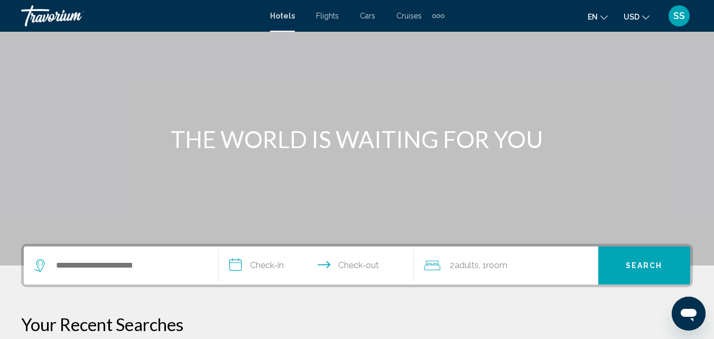
scroll to position [74, 0]
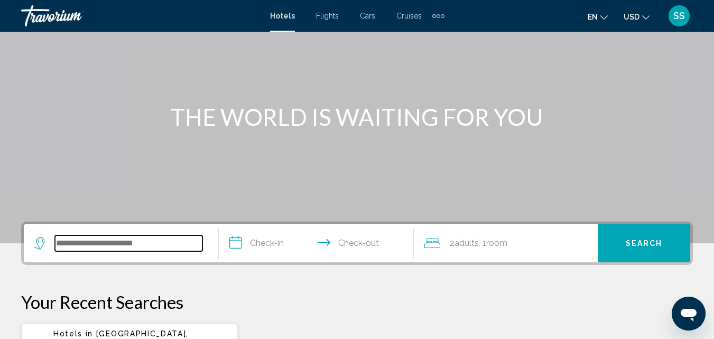
click at [106, 242] on input "Search widget" at bounding box center [129, 243] width 148 height 16
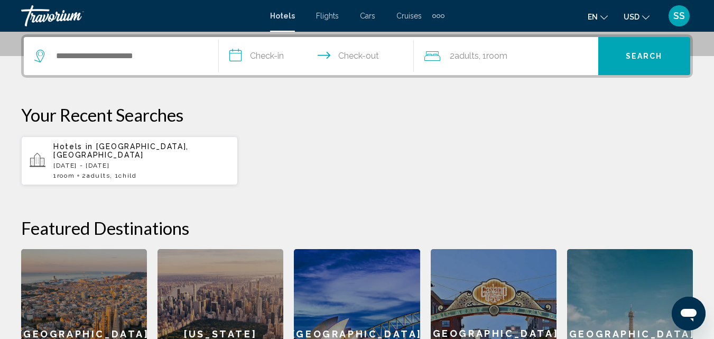
click at [113, 151] on div "Hotels in [GEOGRAPHIC_DATA], [GEOGRAPHIC_DATA] [DATE] - [GEOGRAPHIC_DATA][DATE]…" at bounding box center [141, 160] width 176 height 37
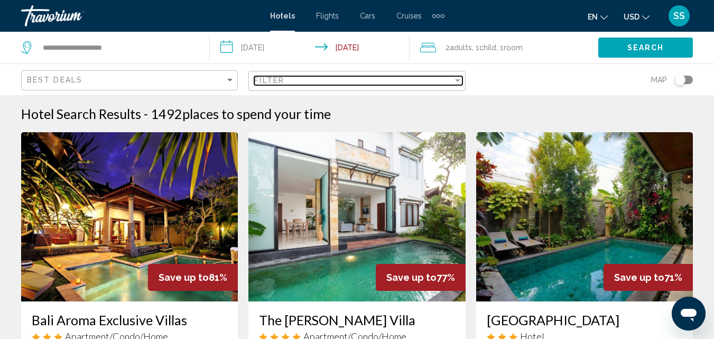
click at [452, 84] on div "Filter" at bounding box center [353, 80] width 198 height 8
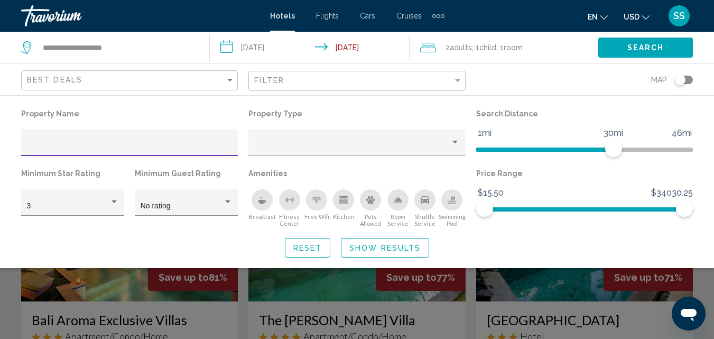
click at [265, 198] on icon "Breakfast" at bounding box center [262, 200] width 8 height 8
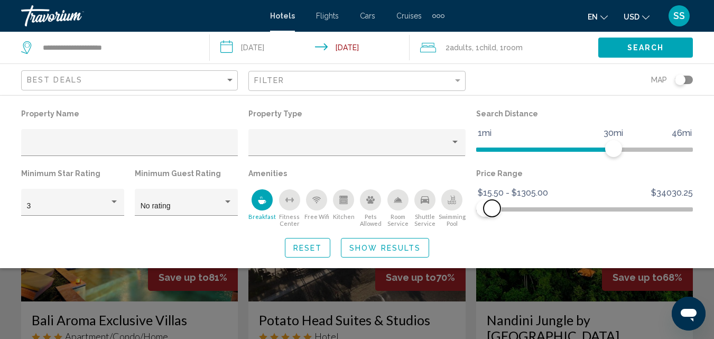
drag, startPoint x: 684, startPoint y: 210, endPoint x: 492, endPoint y: 213, distance: 191.5
click at [492, 213] on span "Hotel Filters" at bounding box center [492, 208] width 17 height 17
click at [404, 249] on span "Show Results" at bounding box center [385, 248] width 71 height 8
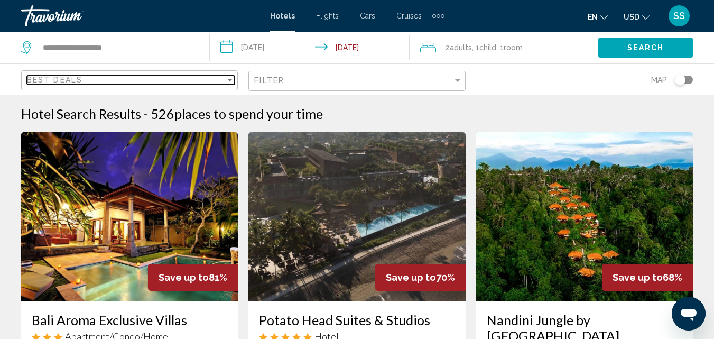
click at [228, 80] on div "Sort by" at bounding box center [229, 80] width 5 height 3
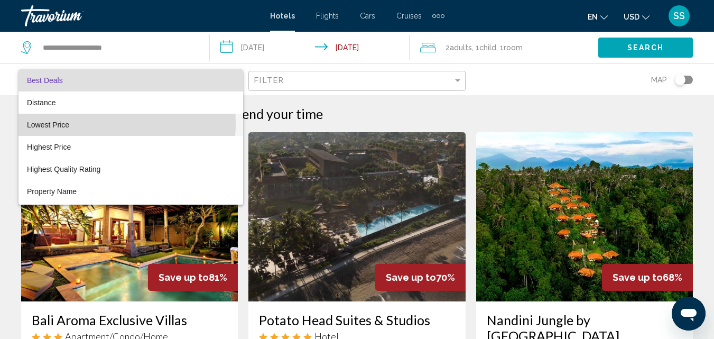
click at [77, 123] on span "Lowest Price" at bounding box center [131, 125] width 208 height 22
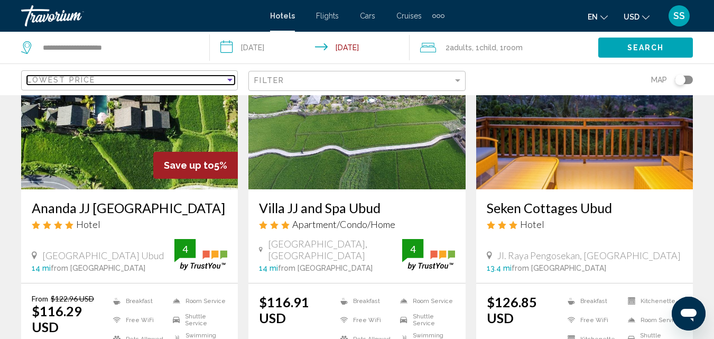
scroll to position [526, 0]
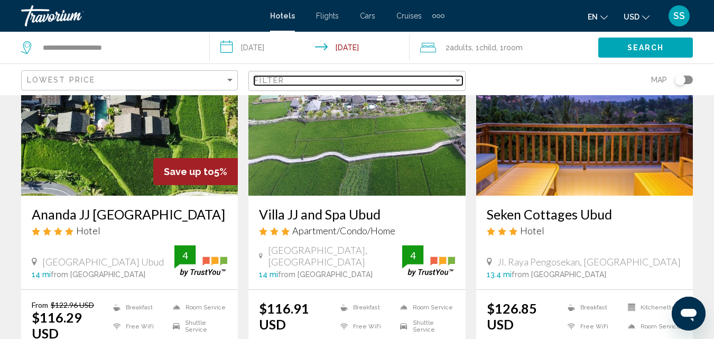
click at [305, 78] on div "Filter" at bounding box center [353, 80] width 198 height 8
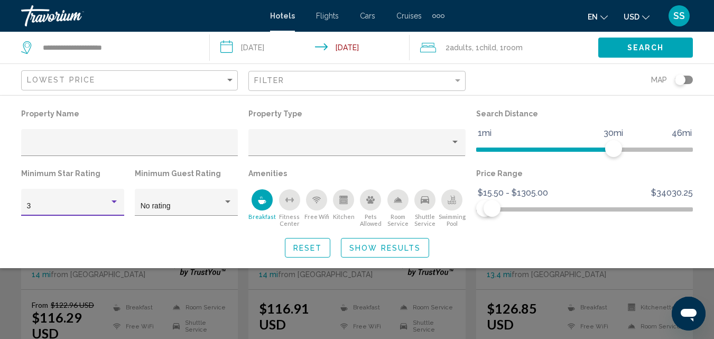
click at [112, 205] on div "Hotel Filters" at bounding box center [114, 202] width 10 height 8
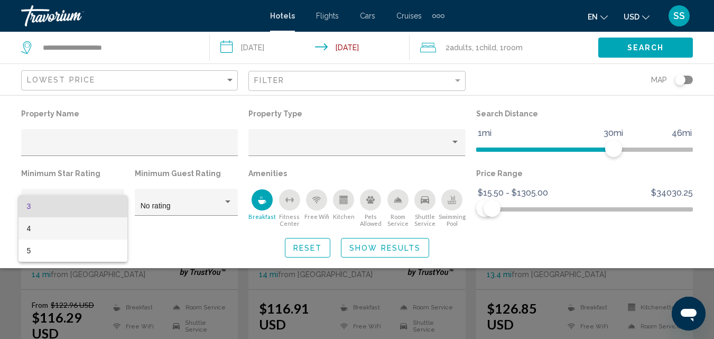
click at [34, 235] on span "4" at bounding box center [73, 228] width 92 height 22
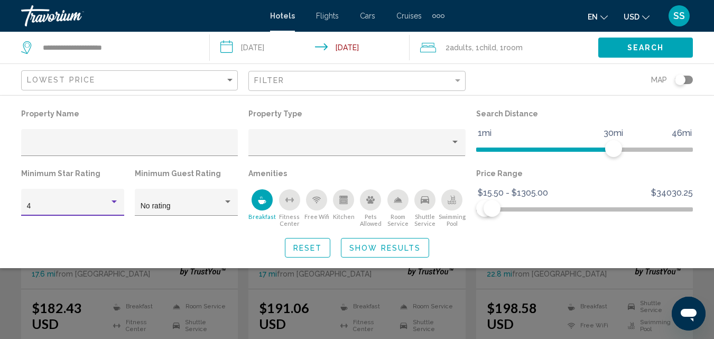
scroll to position [133, 0]
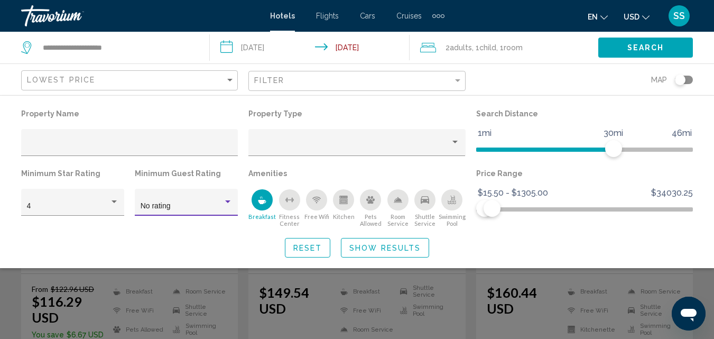
click at [229, 202] on div "Hotel Filters" at bounding box center [227, 201] width 5 height 3
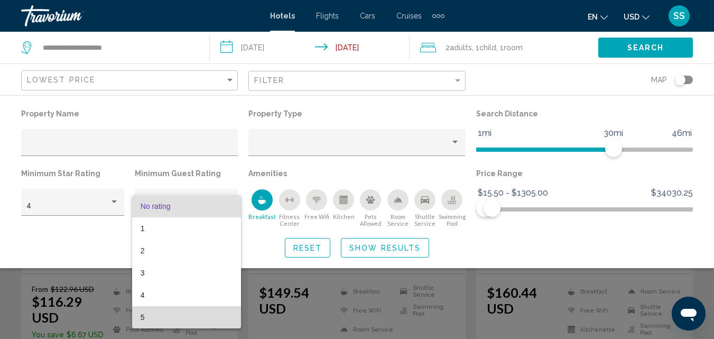
click at [141, 313] on span "5" at bounding box center [187, 317] width 92 height 22
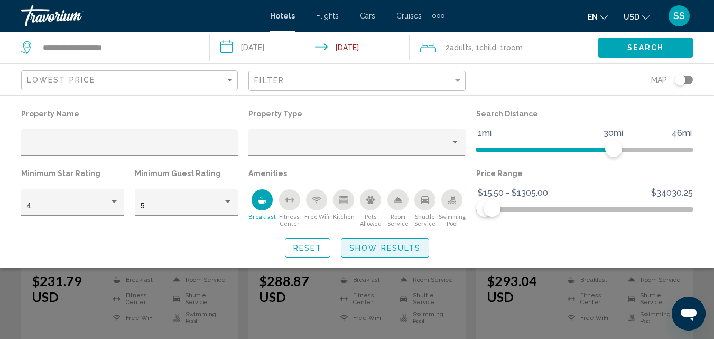
click at [373, 253] on button "Show Results" at bounding box center [385, 248] width 88 height 20
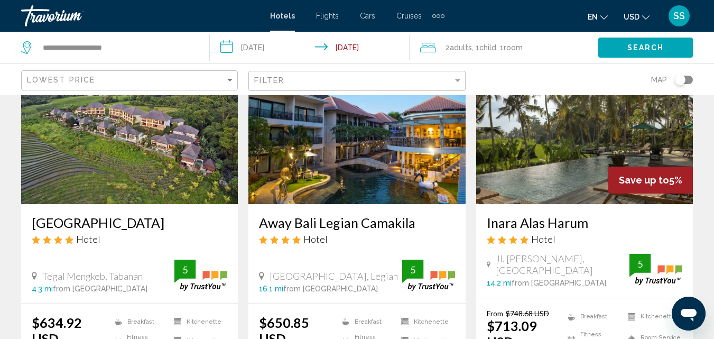
scroll to position [1317, 0]
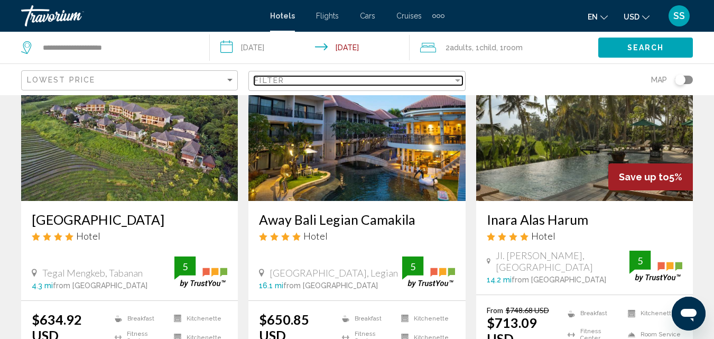
click at [456, 84] on div "Filter" at bounding box center [458, 80] width 10 height 8
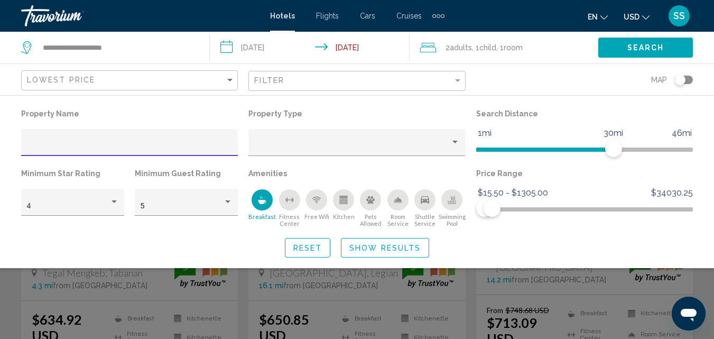
click at [452, 199] on icon "Swimming Pool" at bounding box center [453, 198] width 4 height 5
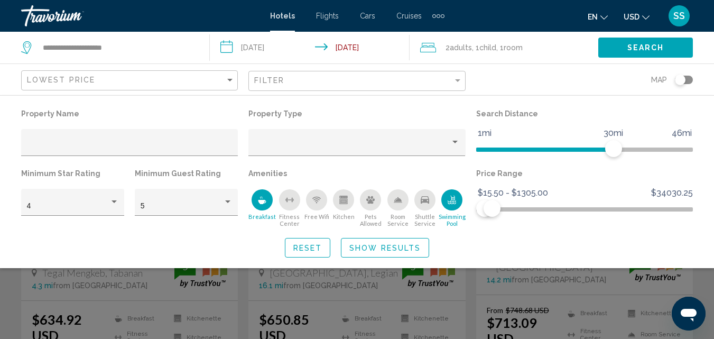
click at [408, 249] on span "Show Results" at bounding box center [385, 248] width 71 height 8
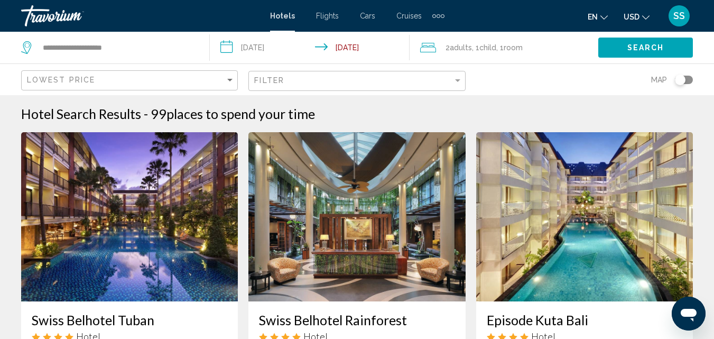
scroll to position [618, 0]
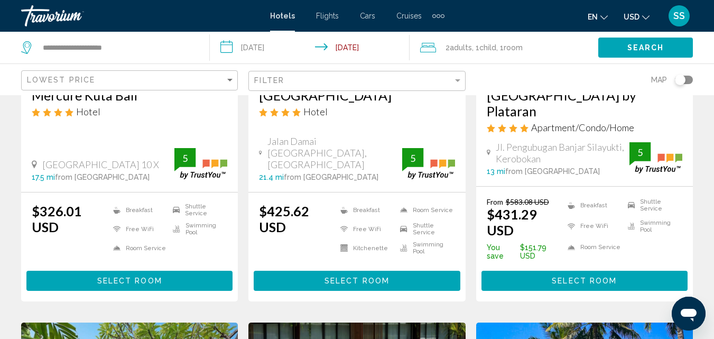
click at [282, 86] on div "Filter" at bounding box center [358, 81] width 208 height 20
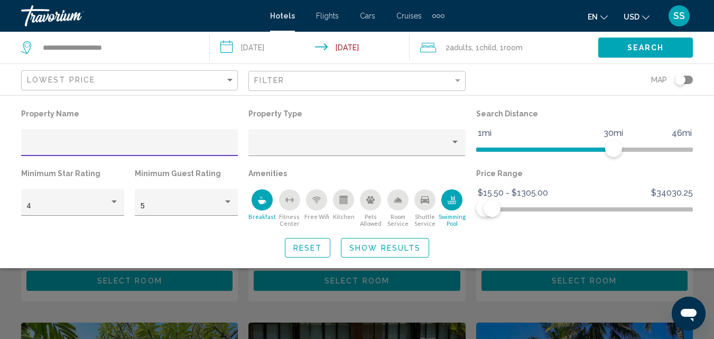
click at [84, 146] on input "Hotel Filters" at bounding box center [130, 146] width 206 height 8
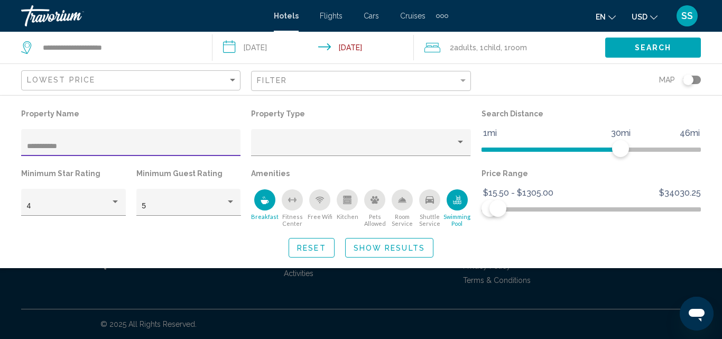
type input "**********"
click at [374, 250] on span "Show Results" at bounding box center [389, 248] width 71 height 8
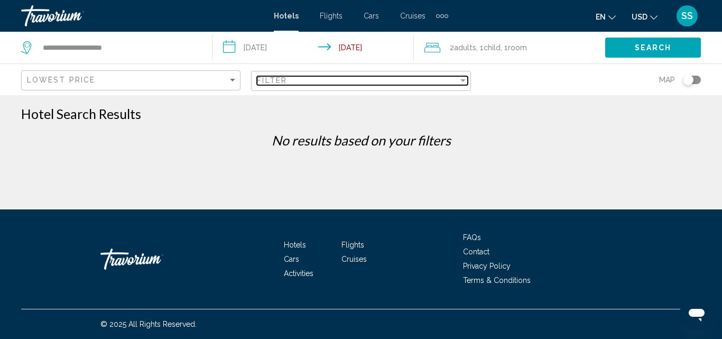
click at [414, 77] on div "Filter" at bounding box center [357, 80] width 201 height 8
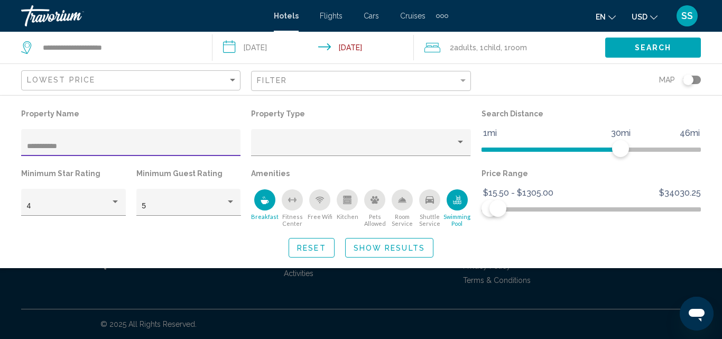
click at [315, 250] on span "Reset" at bounding box center [311, 248] width 29 height 8
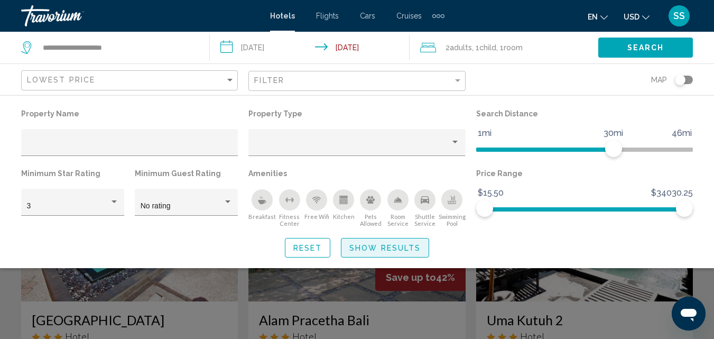
click at [398, 248] on span "Show Results" at bounding box center [385, 248] width 71 height 8
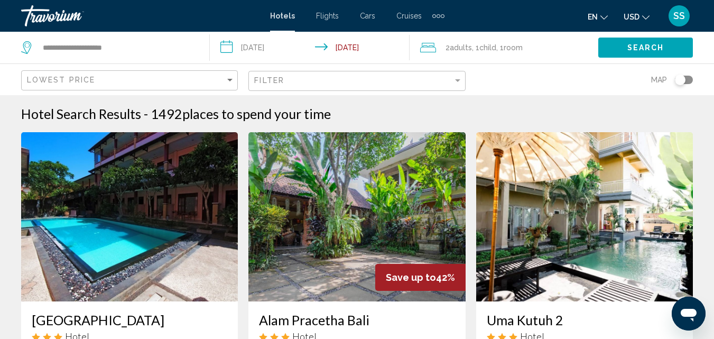
click at [314, 86] on div "Filter" at bounding box center [358, 81] width 208 height 20
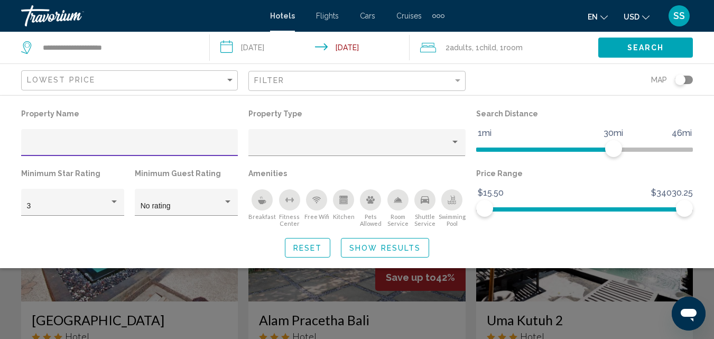
click at [59, 135] on div "Hotel Filters" at bounding box center [130, 146] width 206 height 22
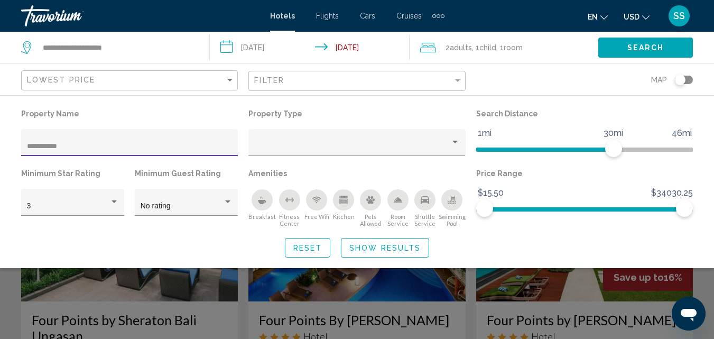
type input "**********"
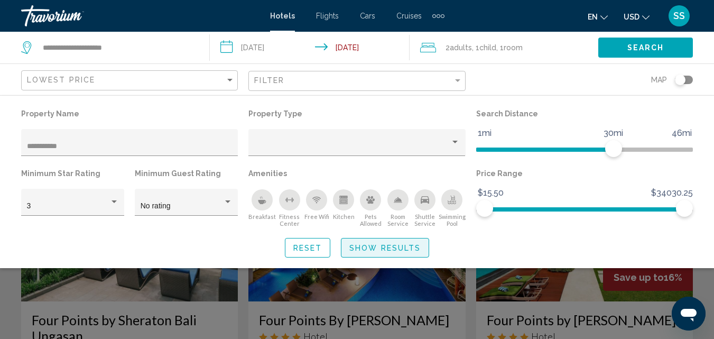
click at [395, 240] on button "Show Results" at bounding box center [385, 248] width 88 height 20
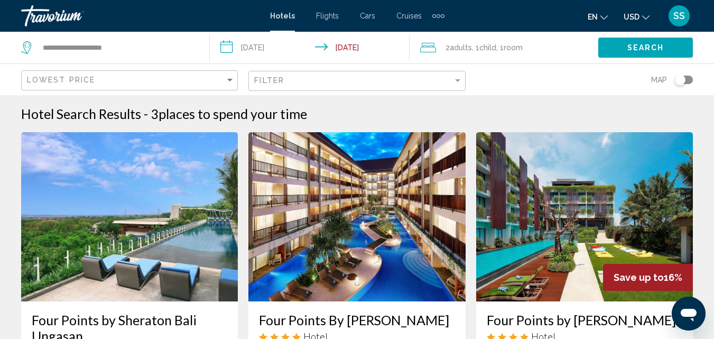
click at [388, 208] on img "Main content" at bounding box center [357, 216] width 217 height 169
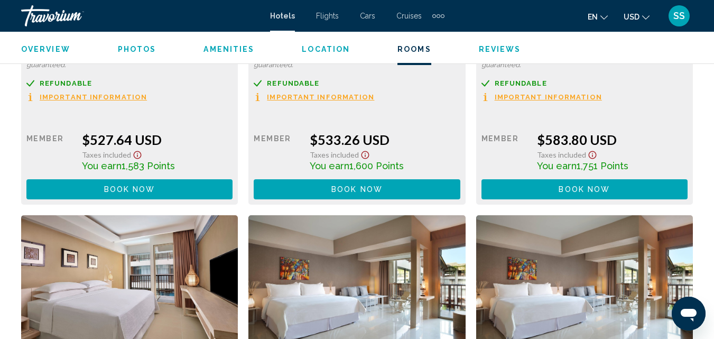
scroll to position [2092, 0]
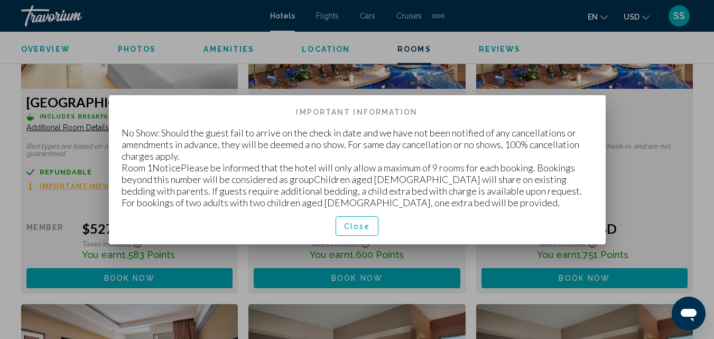
scroll to position [0, 0]
drag, startPoint x: 122, startPoint y: 130, endPoint x: 583, endPoint y: 223, distance: 471.0
click at [583, 223] on div "Cancellation Policy Important Information No Show: Should the guest fail to arr…" at bounding box center [358, 176] width 472 height 136
copy div "No Show: Should the guest fail to arrive on the check in date and we have not b…"
click at [354, 226] on span "Close" at bounding box center [357, 226] width 26 height 8
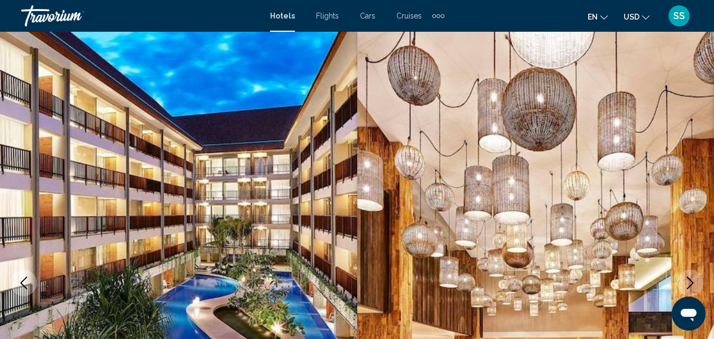
scroll to position [2092, 0]
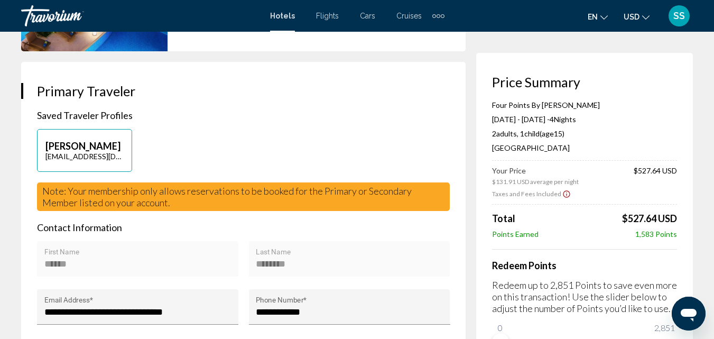
scroll to position [197, 0]
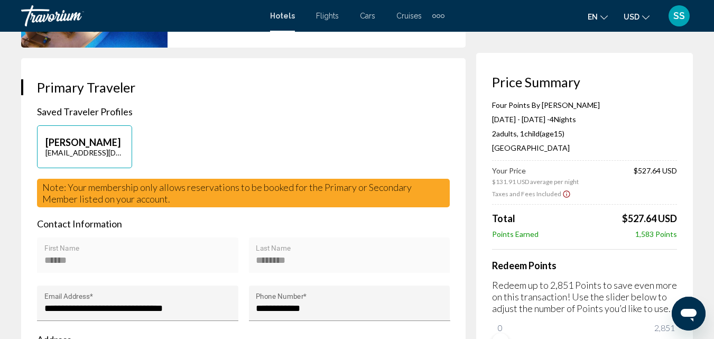
drag, startPoint x: 36, startPoint y: 186, endPoint x: 423, endPoint y: 205, distance: 387.0
click at [423, 205] on div "**********" at bounding box center [243, 271] width 445 height 426
copy span "Note: Your membership only allows reservations to be booked for the Primary or …"
click at [433, 127] on div "Stella Smirnova browperfect.kazakhstan@gmail.com" at bounding box center [244, 151] width 424 height 53
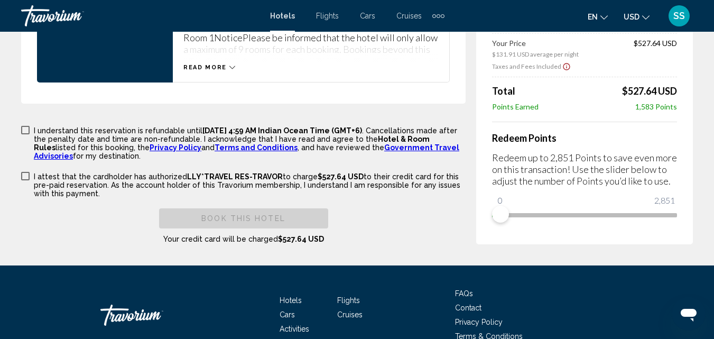
scroll to position [1736, 0]
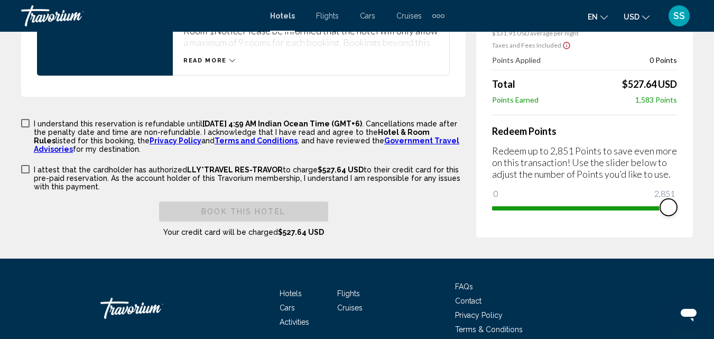
drag, startPoint x: 501, startPoint y: 203, endPoint x: 688, endPoint y: 241, distance: 190.6
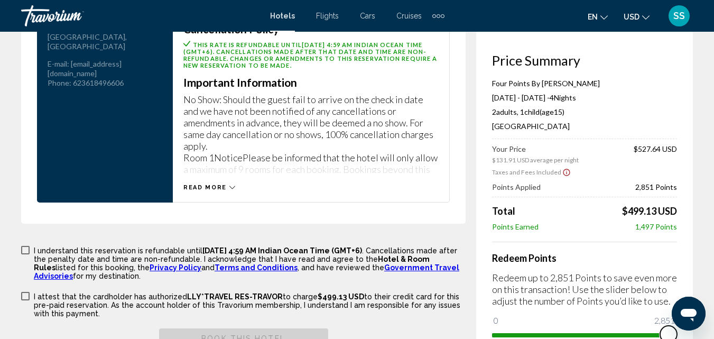
scroll to position [1524, 0]
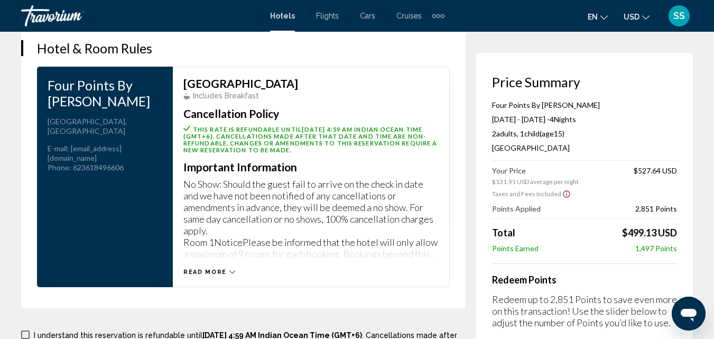
click at [226, 271] on div "Read more" at bounding box center [210, 272] width 52 height 7
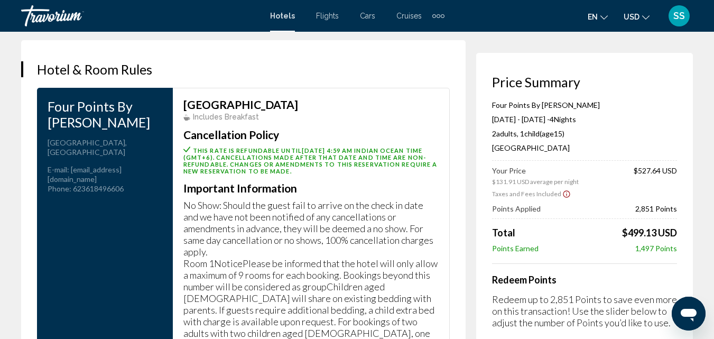
scroll to position [1474, 0]
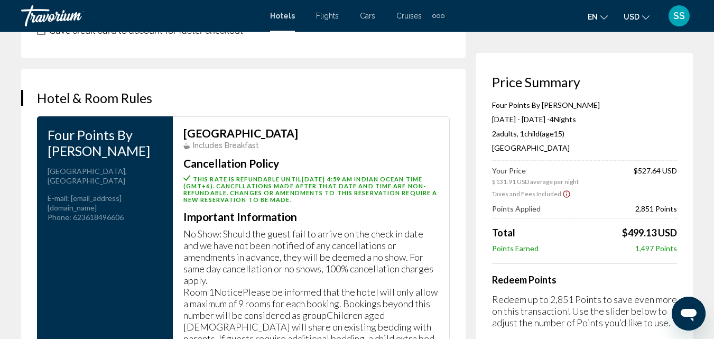
drag, startPoint x: 193, startPoint y: 177, endPoint x: 397, endPoint y: 206, distance: 205.8
click at [397, 206] on div "Lagoon View Room Includes Breakfast Cancellation Policy This rate is refundable…" at bounding box center [311, 262] width 255 height 270
copy div "This rate is refundable until August 12, 2025 at 4:59 AM Indian Ocean Time (GMT…"
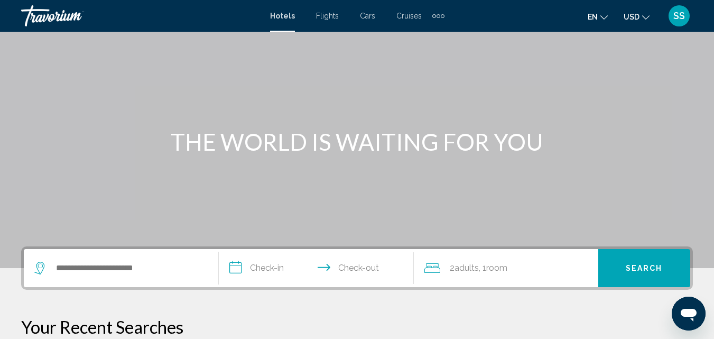
scroll to position [56, 0]
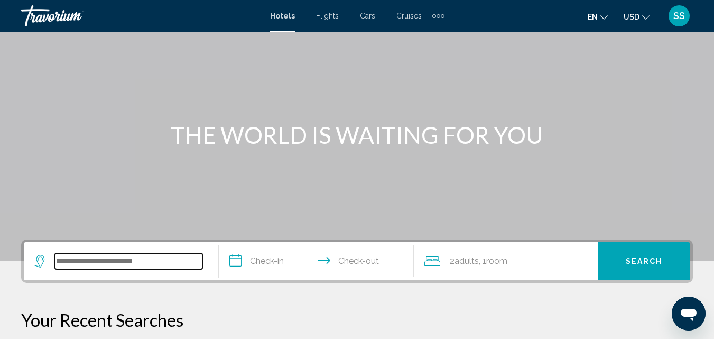
click at [67, 253] on input "Search widget" at bounding box center [129, 261] width 148 height 16
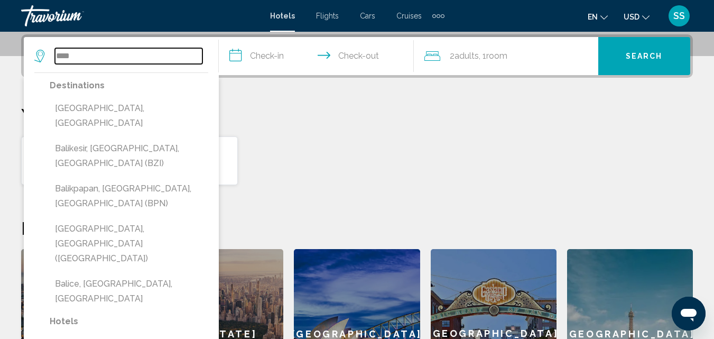
type input "****"
click at [305, 121] on p "Your Recent Searches" at bounding box center [357, 114] width 672 height 21
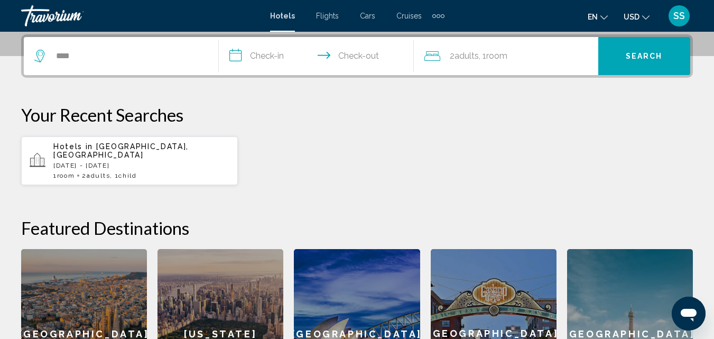
click at [121, 162] on p "[DATE] - [DATE]" at bounding box center [141, 165] width 176 height 7
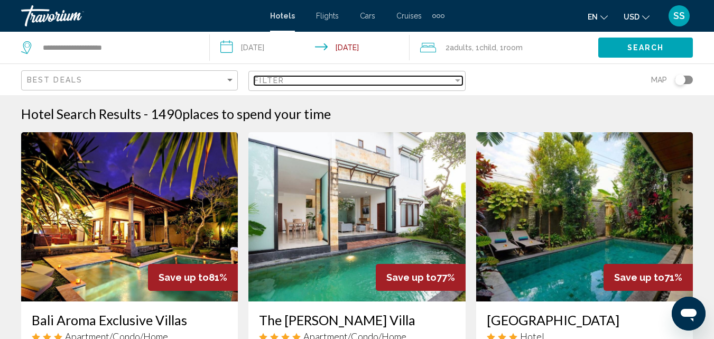
click at [271, 82] on span "Filter" at bounding box center [269, 80] width 30 height 8
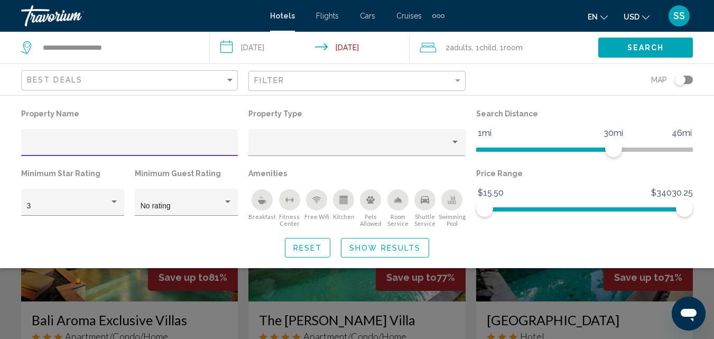
click at [33, 143] on input "Hotel Filters" at bounding box center [130, 146] width 206 height 8
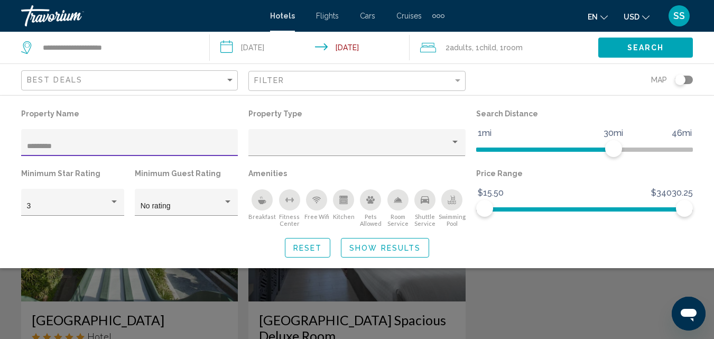
type input "*********"
click at [389, 243] on span "Show Results" at bounding box center [385, 247] width 71 height 8
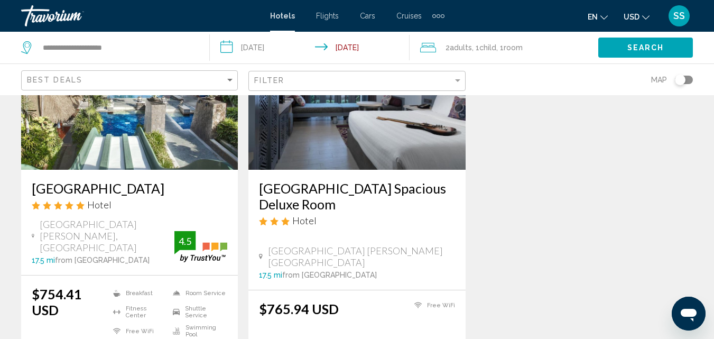
scroll to position [133, 0]
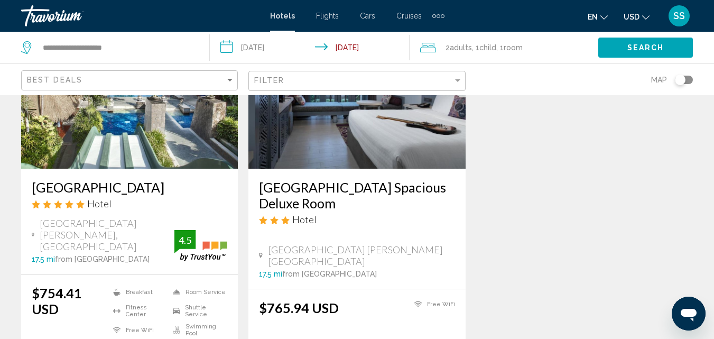
click at [111, 150] on img "Main content" at bounding box center [129, 83] width 217 height 169
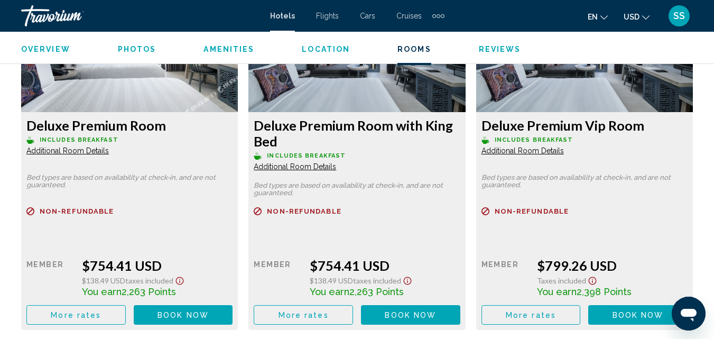
scroll to position [1728, 0]
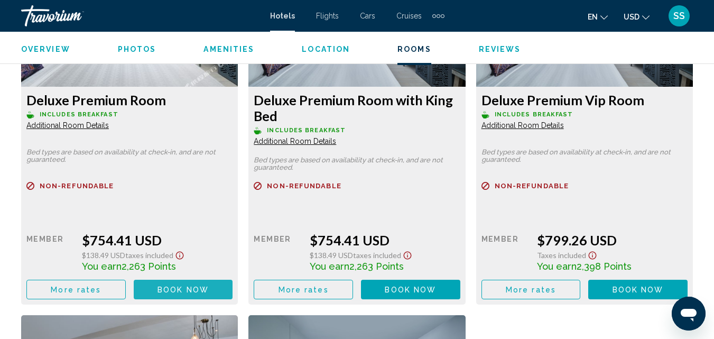
click at [168, 285] on button "Book now No longer available" at bounding box center [183, 290] width 99 height 20
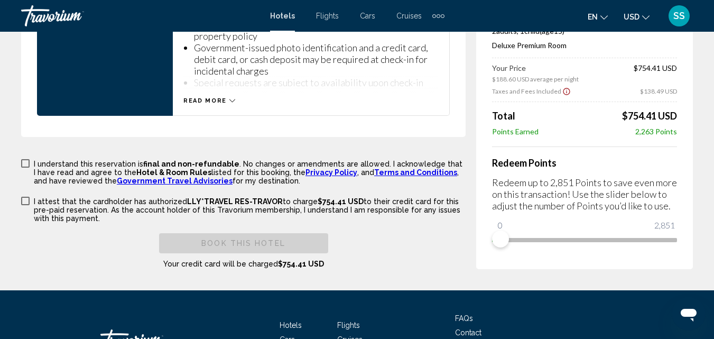
scroll to position [1763, 0]
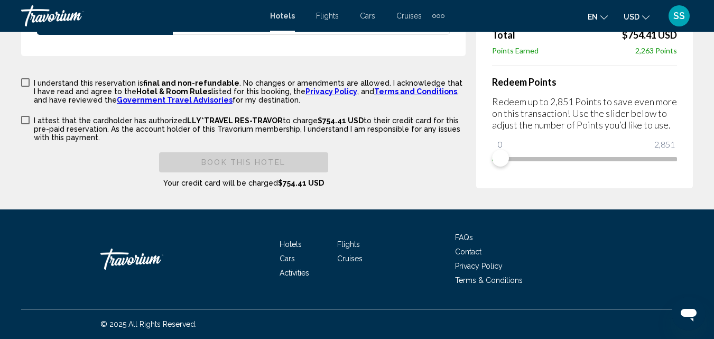
drag, startPoint x: 722, startPoint y: 135, endPoint x: 5, endPoint y: 4, distance: 728.5
drag, startPoint x: 501, startPoint y: 152, endPoint x: 680, endPoint y: 193, distance: 183.3
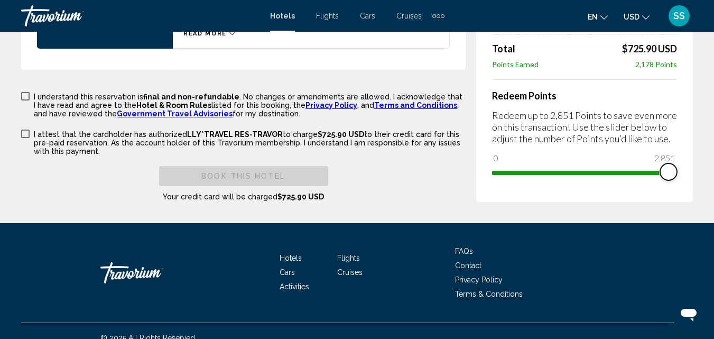
scroll to position [1759, 0]
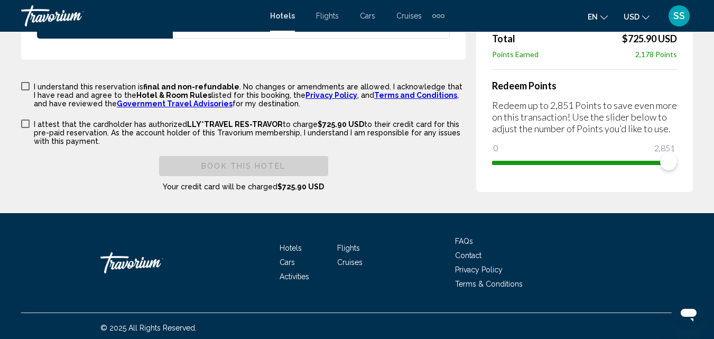
click at [705, 276] on div "Hotels Flights Cars Cruises Activities FAQs Contact Privacy Policy Terms & Cond…" at bounding box center [357, 278] width 714 height 130
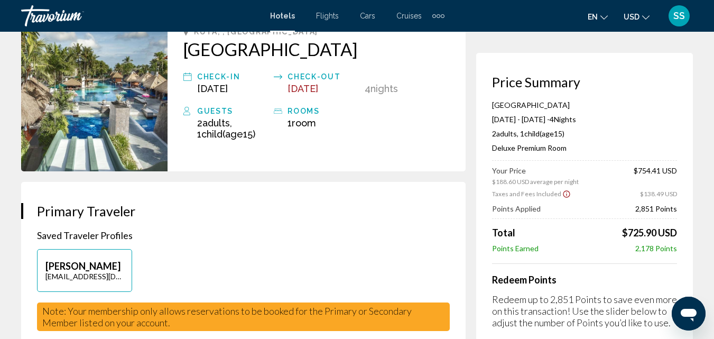
scroll to position [56, 0]
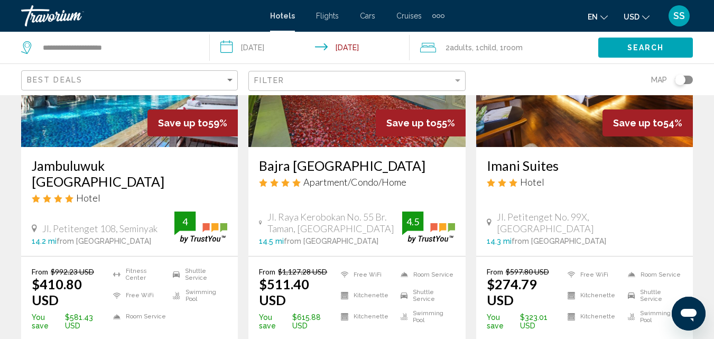
scroll to position [1435, 0]
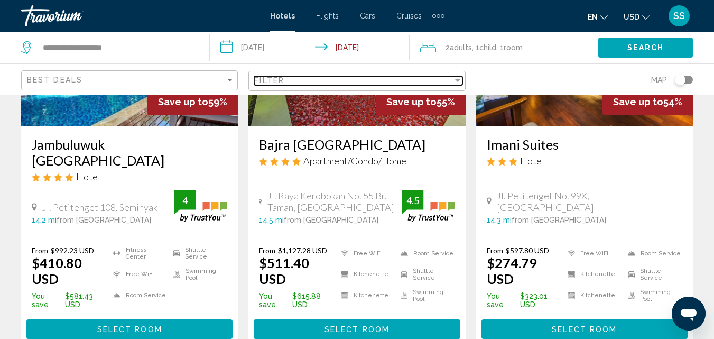
click at [459, 79] on div "Filter" at bounding box center [457, 80] width 5 height 3
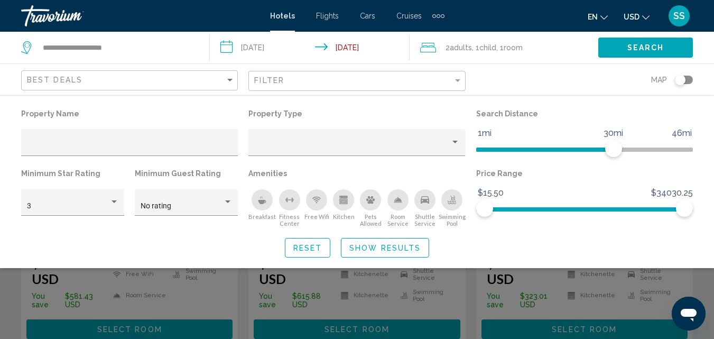
click at [691, 78] on div "Toggle map" at bounding box center [684, 80] width 18 height 8
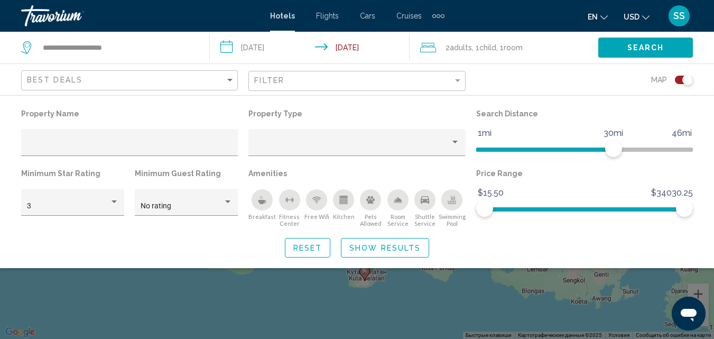
click at [399, 243] on button "Show Results" at bounding box center [385, 248] width 88 height 20
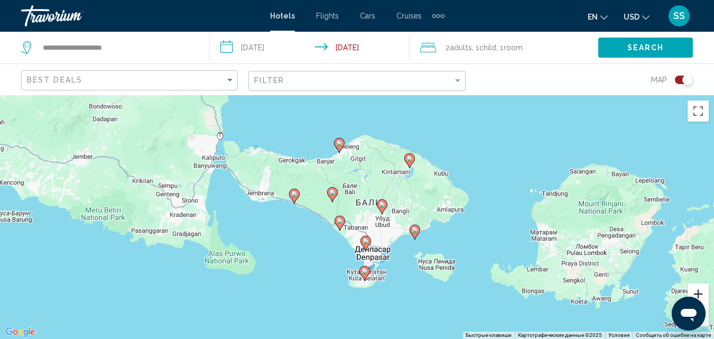
click at [700, 287] on button "Увеличить" at bounding box center [698, 293] width 21 height 21
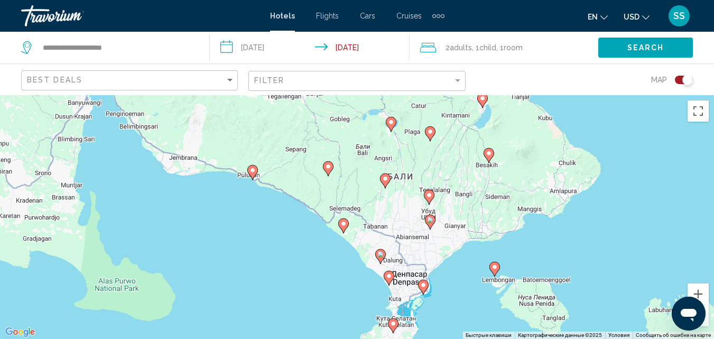
drag, startPoint x: 433, startPoint y: 205, endPoint x: 453, endPoint y: 194, distance: 23.2
click at [453, 194] on div "Чтобы активировать перетаскивание с помощью клавиатуры, нажмите Alt + Ввод. Пос…" at bounding box center [357, 217] width 714 height 244
click at [704, 322] on button "Уменьшить" at bounding box center [698, 315] width 21 height 21
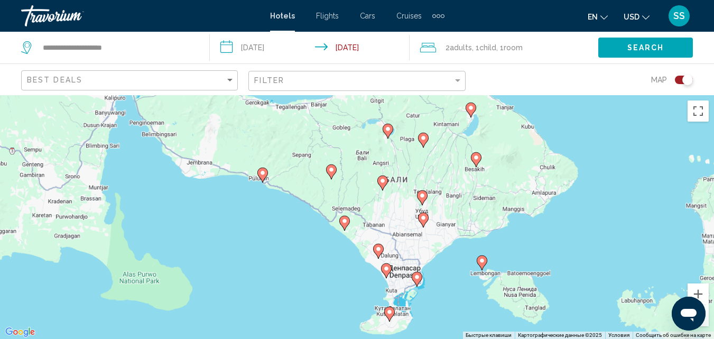
click at [704, 322] on button "Уменьшить" at bounding box center [698, 315] width 21 height 21
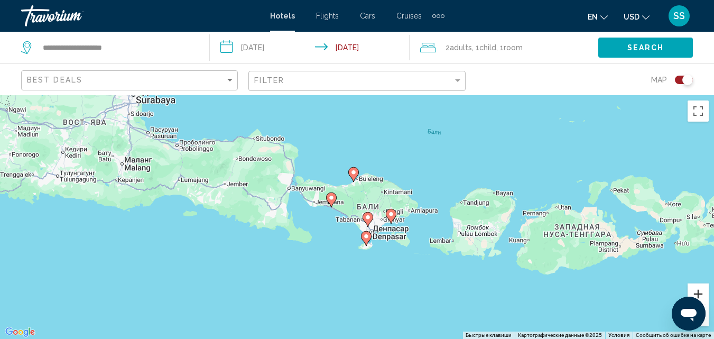
click at [701, 288] on button "Увеличить" at bounding box center [698, 293] width 21 height 21
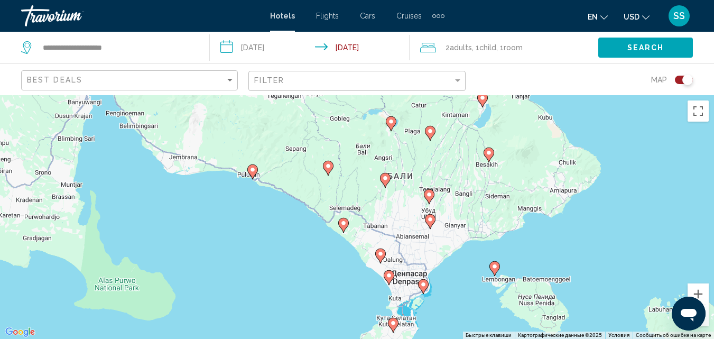
click at [704, 323] on button "Уменьшить" at bounding box center [698, 315] width 21 height 21
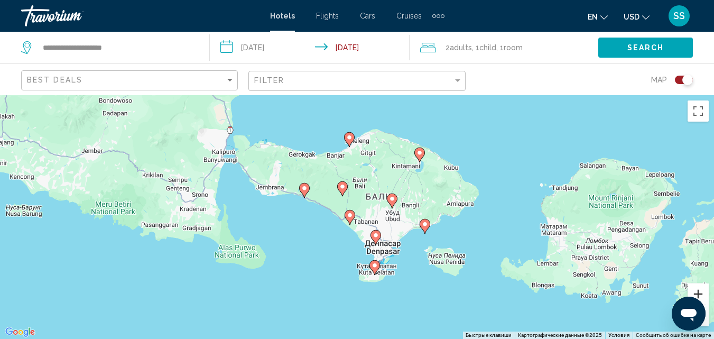
click at [702, 291] on button "Увеличить" at bounding box center [698, 293] width 21 height 21
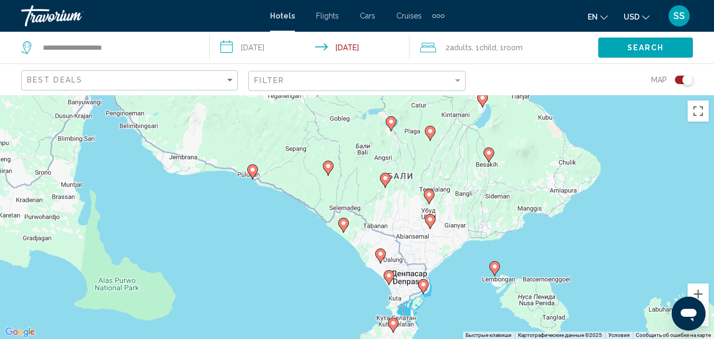
click at [706, 317] on button "Уменьшить" at bounding box center [698, 315] width 21 height 21
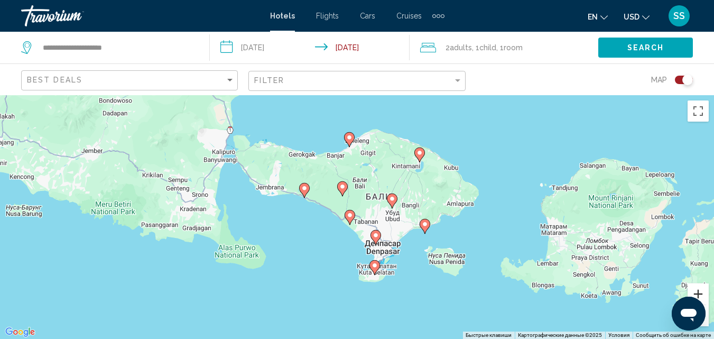
click at [699, 289] on button "Увеличить" at bounding box center [698, 293] width 21 height 21
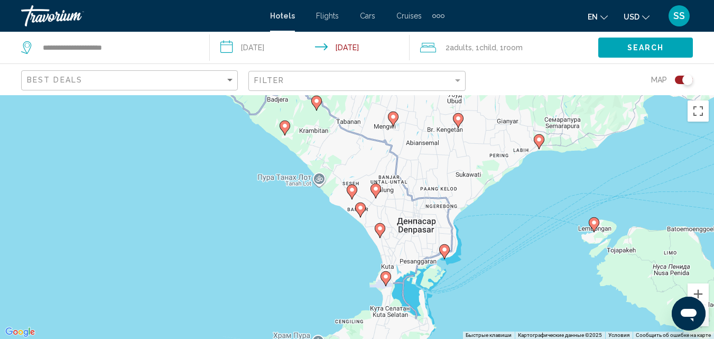
drag, startPoint x: 456, startPoint y: 296, endPoint x: 411, endPoint y: 182, distance: 121.6
click at [411, 182] on div "Чтобы активировать перетаскивание с помощью клавиатуры, нажмите Alt + Ввод. Пос…" at bounding box center [357, 217] width 714 height 244
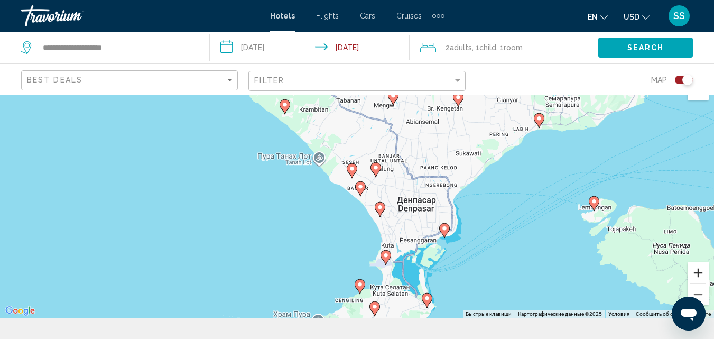
click at [698, 266] on button "Увеличить" at bounding box center [698, 272] width 21 height 21
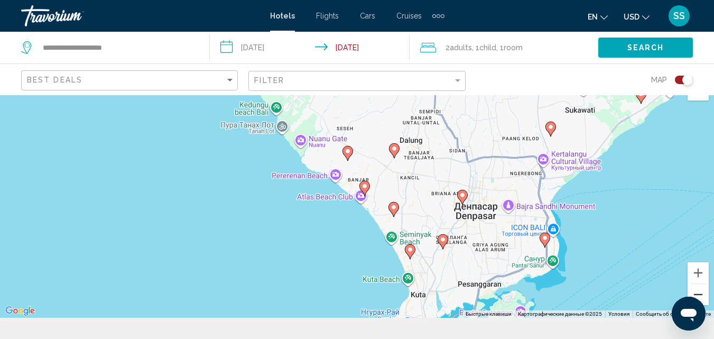
click at [702, 289] on button "Уменьшить" at bounding box center [698, 294] width 21 height 21
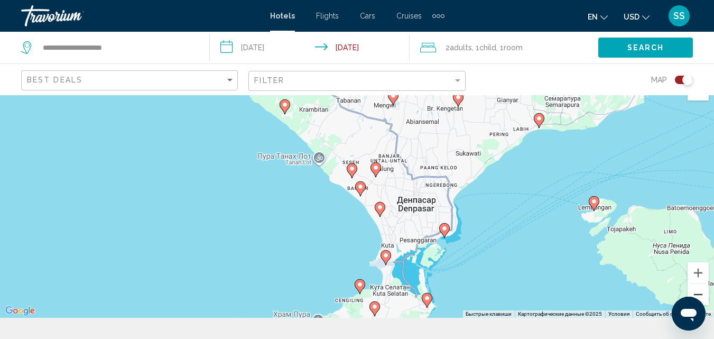
click at [702, 289] on button "Уменьшить" at bounding box center [698, 294] width 21 height 21
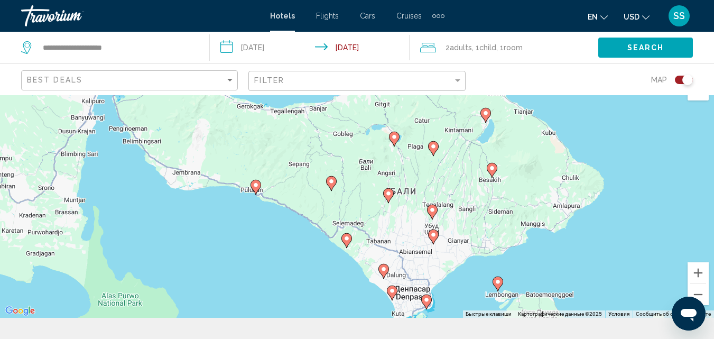
drag, startPoint x: 384, startPoint y: 169, endPoint x: 410, endPoint y: 263, distance: 97.5
click at [410, 263] on div "Чтобы активировать перетаскивание с помощью клавиатуры, нажмите Alt + Ввод. Пос…" at bounding box center [357, 196] width 714 height 244
click at [697, 290] on button "Уменьшить" at bounding box center [698, 294] width 21 height 21
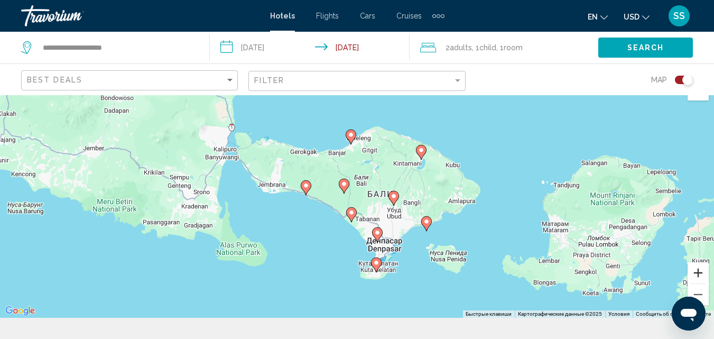
click at [695, 270] on button "Увеличить" at bounding box center [698, 272] width 21 height 21
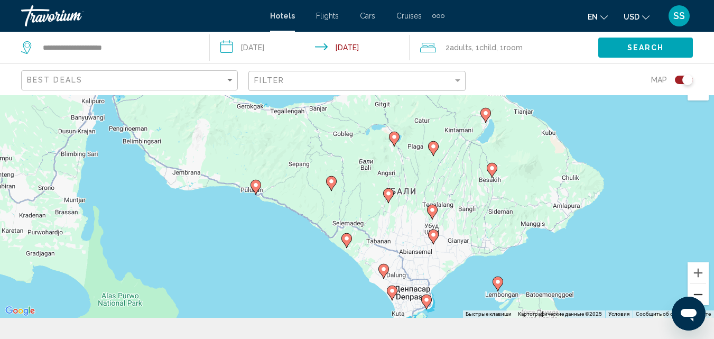
click at [699, 288] on button "Уменьшить" at bounding box center [698, 294] width 21 height 21
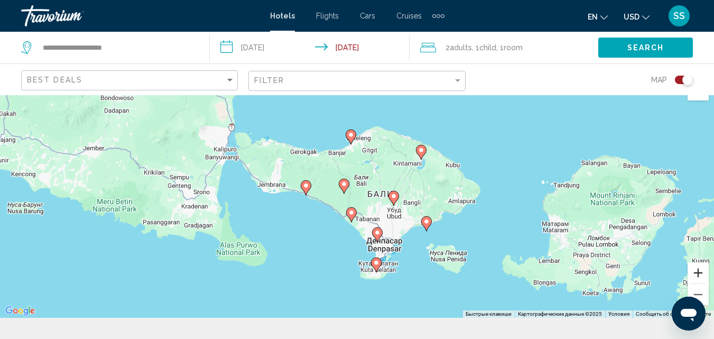
click at [697, 270] on button "Увеличить" at bounding box center [698, 272] width 21 height 21
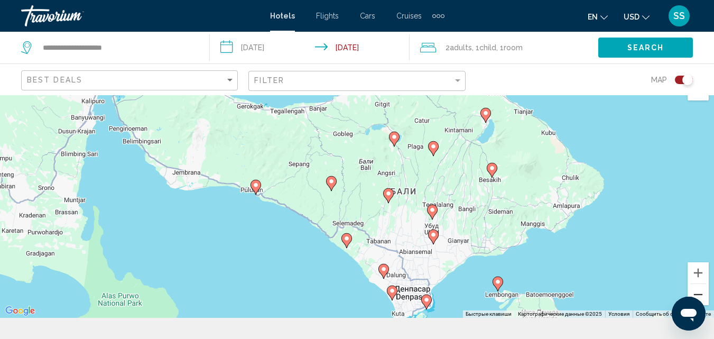
click at [700, 291] on button "Уменьшить" at bounding box center [698, 294] width 21 height 21
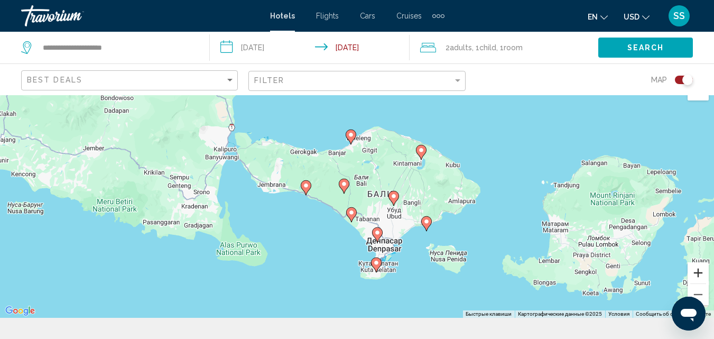
click at [700, 274] on button "Увеличить" at bounding box center [698, 272] width 21 height 21
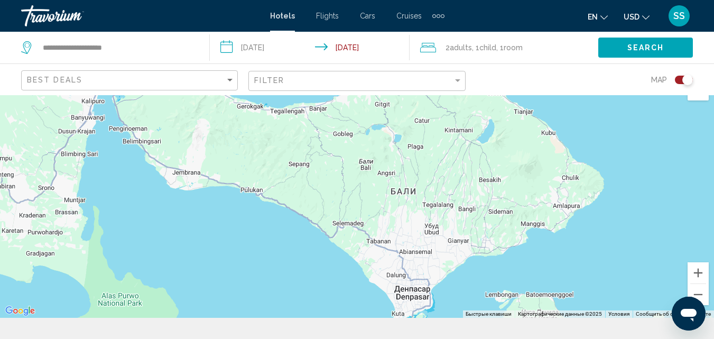
click at [677, 78] on div "Toggle map" at bounding box center [684, 80] width 18 height 8
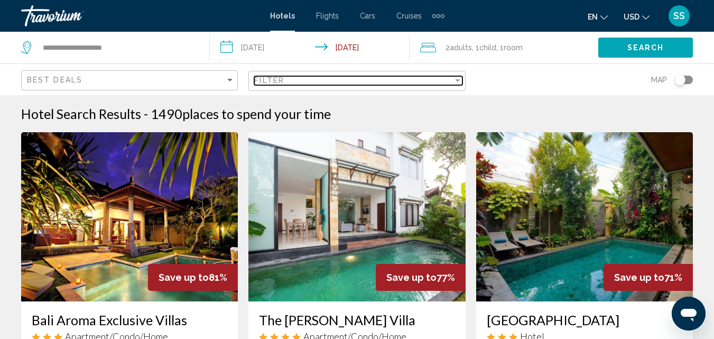
click at [436, 80] on div "Filter" at bounding box center [353, 80] width 198 height 8
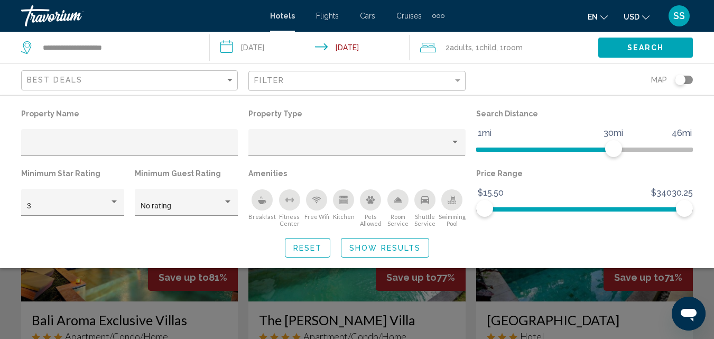
click at [263, 192] on div "Breakfast" at bounding box center [262, 199] width 21 height 21
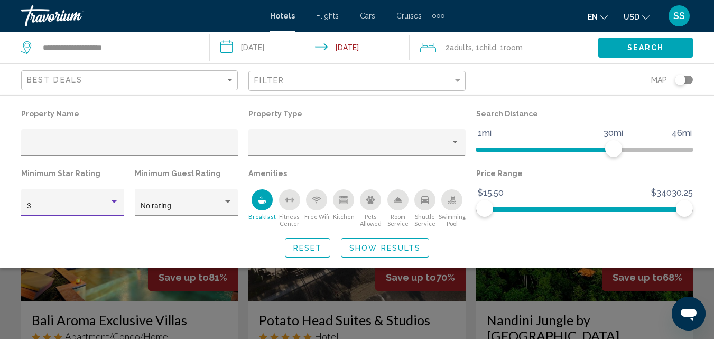
click at [114, 206] on div "3" at bounding box center [73, 206] width 92 height 8
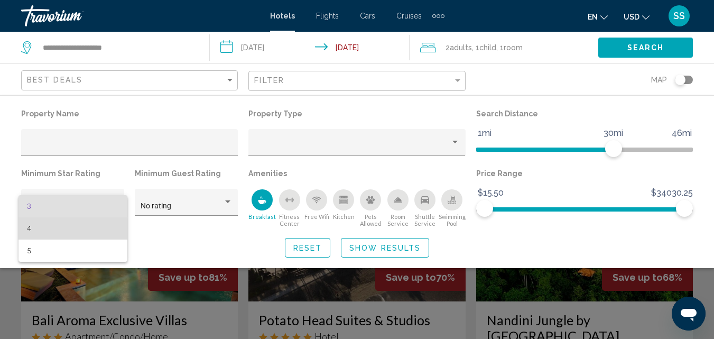
click at [28, 230] on span "4" at bounding box center [73, 228] width 92 height 22
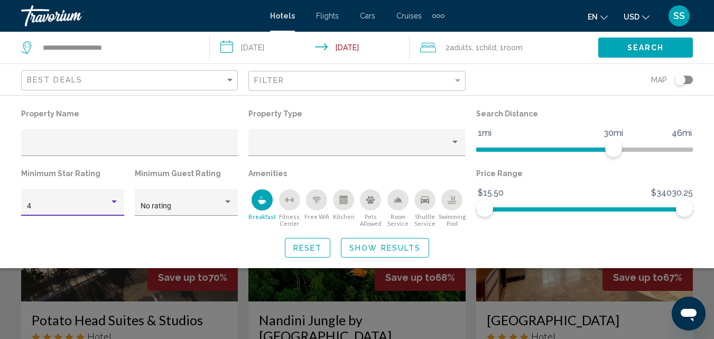
click at [344, 198] on icon "Kitchen" at bounding box center [344, 197] width 8 height 3
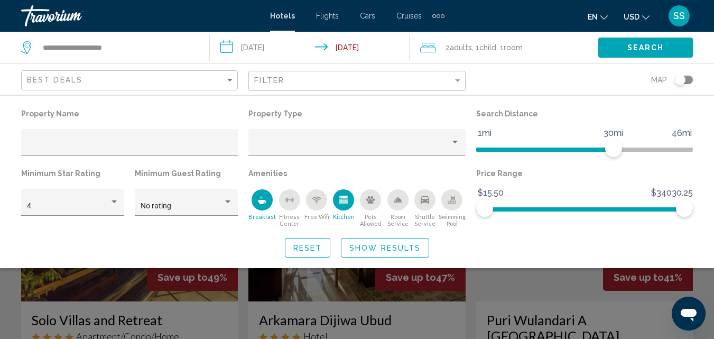
click at [390, 248] on span "Show Results" at bounding box center [385, 248] width 71 height 8
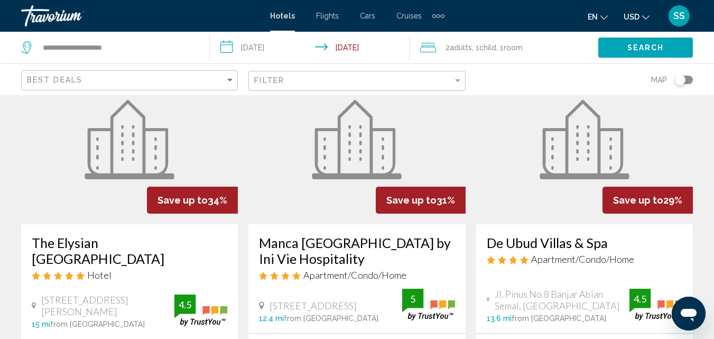
scroll to position [1002, 0]
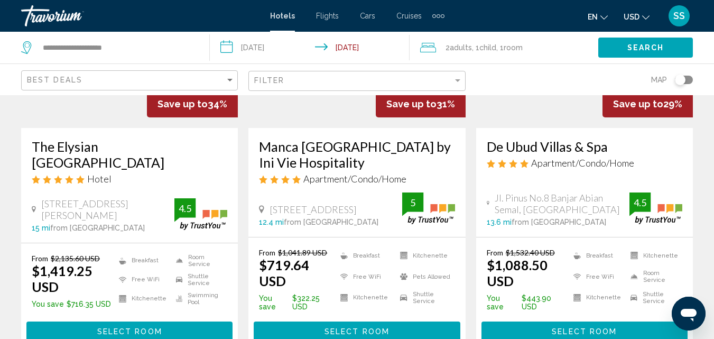
drag, startPoint x: 713, startPoint y: 198, endPoint x: 712, endPoint y: 155, distance: 42.9
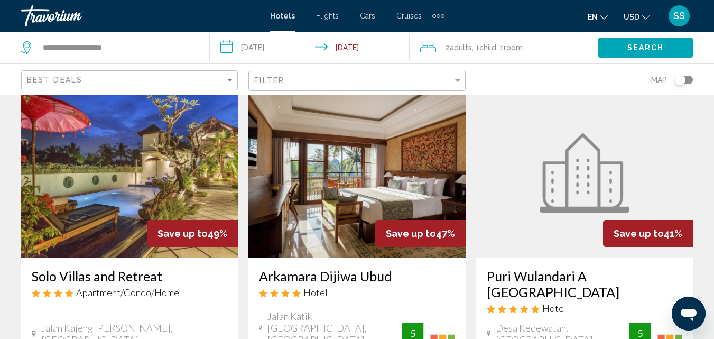
scroll to position [0, 0]
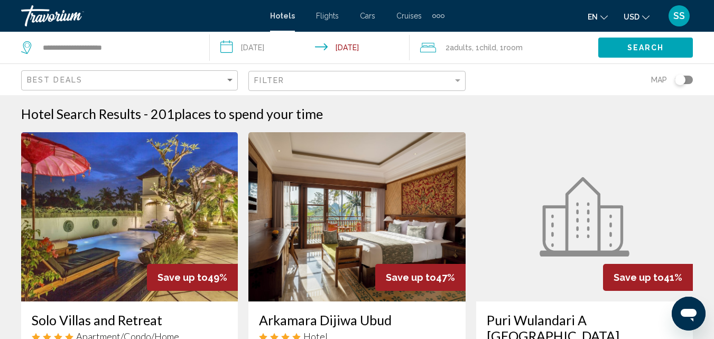
click at [395, 86] on div "Filter" at bounding box center [358, 81] width 208 height 20
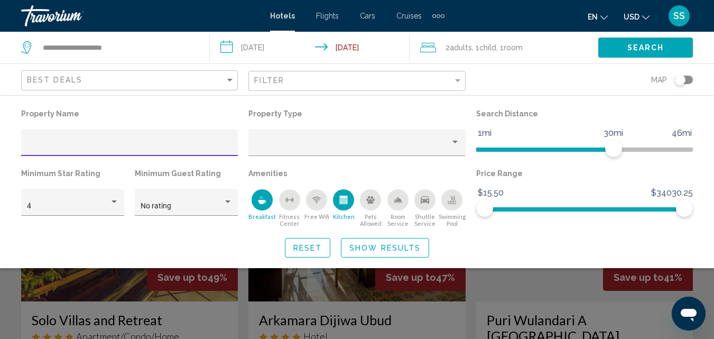
click at [349, 200] on div "Kitchen" at bounding box center [343, 199] width 21 height 21
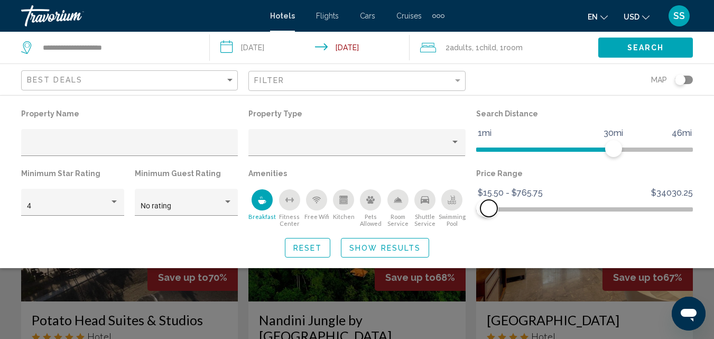
drag, startPoint x: 673, startPoint y: 208, endPoint x: 489, endPoint y: 217, distance: 184.3
click at [489, 217] on span "Hotel Filters" at bounding box center [489, 208] width 17 height 17
click at [369, 247] on span "Show Results" at bounding box center [385, 248] width 71 height 8
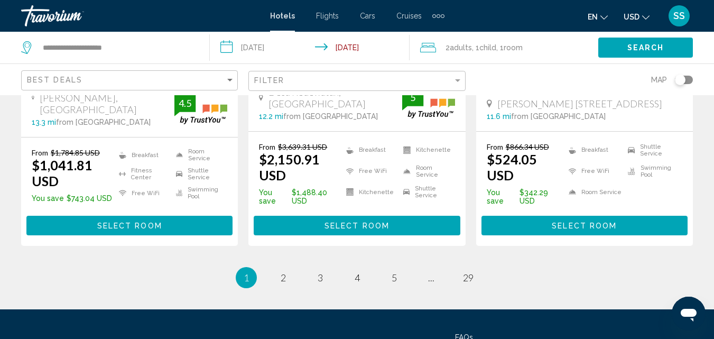
scroll to position [1584, 0]
